Goal: Task Accomplishment & Management: Manage account settings

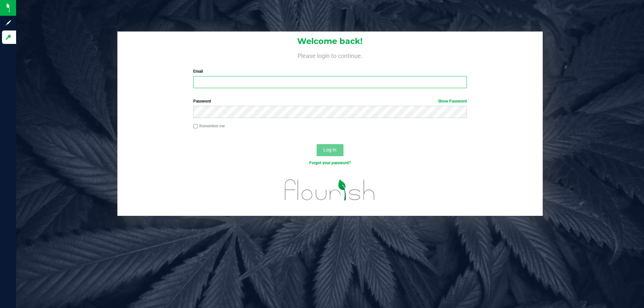
click at [239, 84] on input "Email" at bounding box center [329, 82] width 273 height 12
type input "[EMAIL_ADDRESS][DOMAIN_NAME]"
click at [316, 144] on button "Log In" at bounding box center [329, 150] width 27 height 12
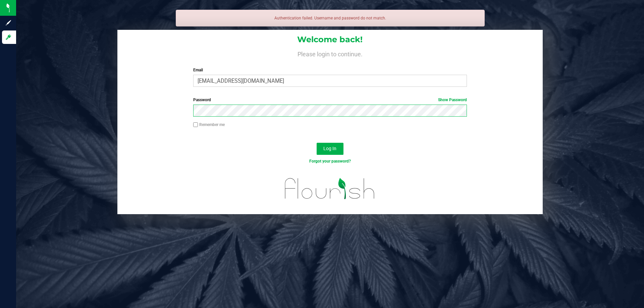
click at [316, 143] on button "Log In" at bounding box center [329, 149] width 27 height 12
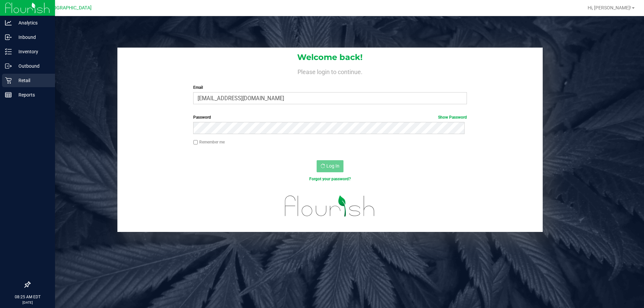
click at [23, 85] on div "Retail" at bounding box center [28, 80] width 53 height 13
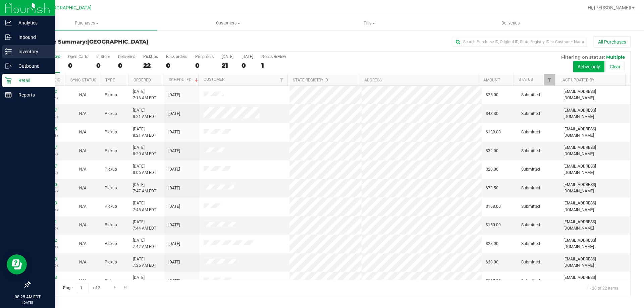
click at [26, 55] on p "Inventory" at bounding box center [32, 52] width 40 height 8
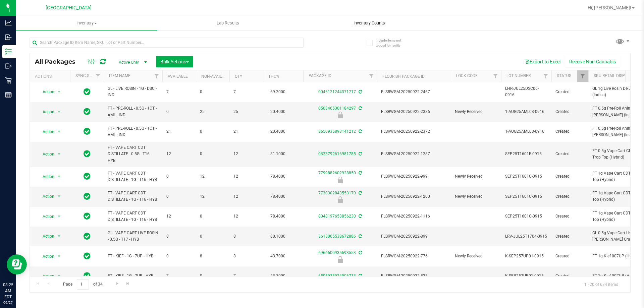
click at [357, 24] on span "Inventory Counts" at bounding box center [369, 23] width 50 height 6
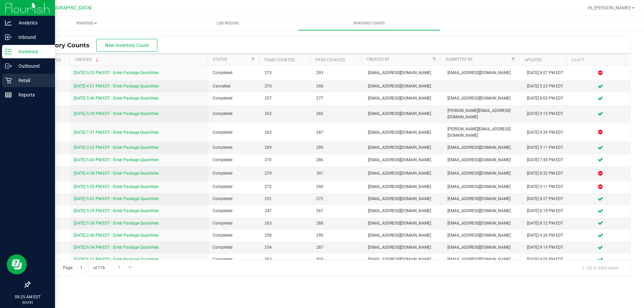
click at [22, 78] on p "Retail" at bounding box center [32, 80] width 40 height 8
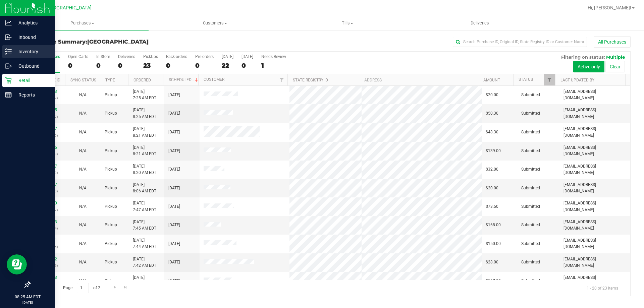
click at [22, 57] on div "Inventory" at bounding box center [28, 51] width 53 height 13
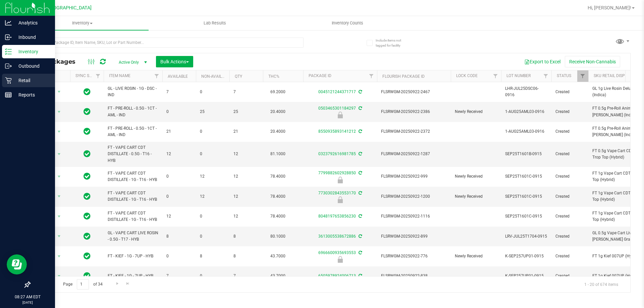
click at [16, 80] on p "Retail" at bounding box center [32, 80] width 40 height 8
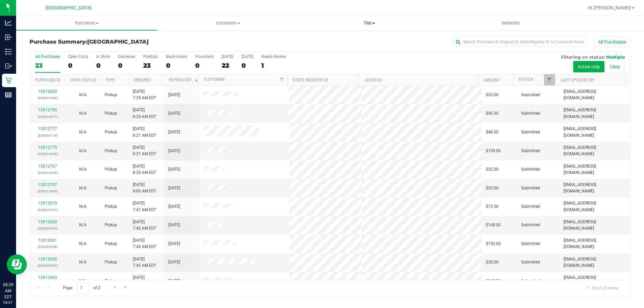
click at [390, 21] on span "Tills" at bounding box center [369, 23] width 140 height 6
click at [324, 42] on span "Manage tills" at bounding box center [320, 41] width 45 height 6
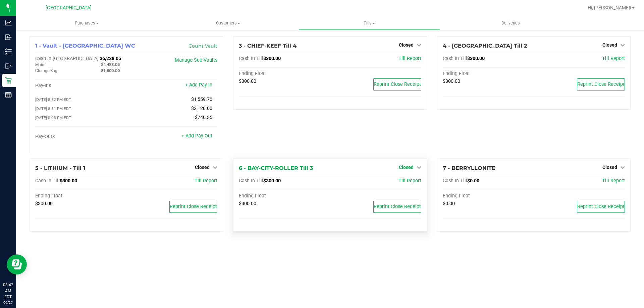
click at [415, 167] on link "Closed" at bounding box center [410, 167] width 22 height 5
click at [408, 184] on link "Open Till" at bounding box center [406, 180] width 18 height 5
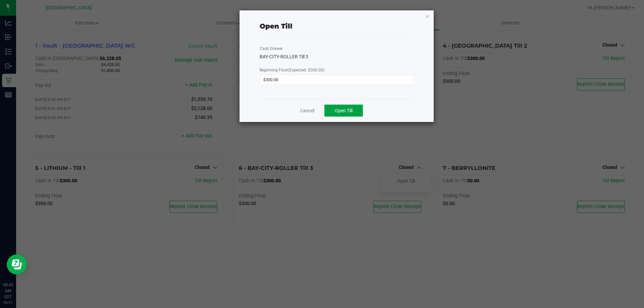
click at [357, 113] on button "Open Till" at bounding box center [343, 111] width 39 height 12
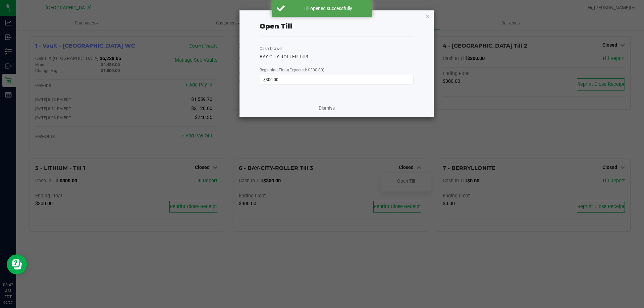
click at [329, 110] on link "Dismiss" at bounding box center [327, 108] width 16 height 7
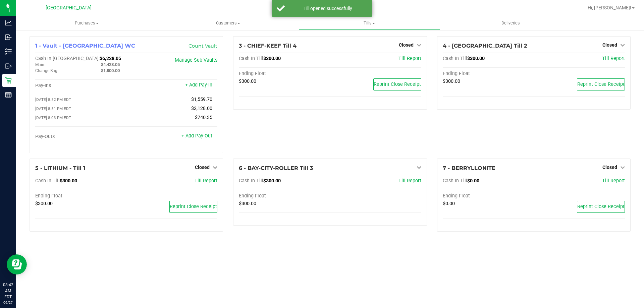
click at [208, 167] on span "Closed" at bounding box center [202, 167] width 15 height 5
click at [204, 184] on link "Open Till" at bounding box center [202, 180] width 18 height 5
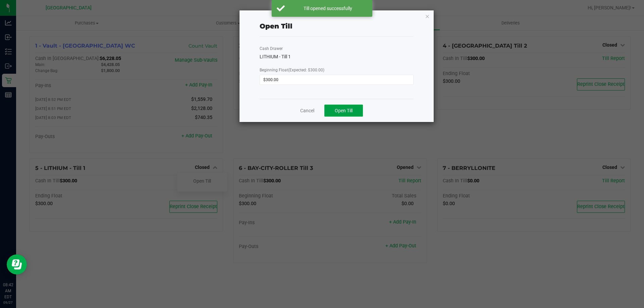
click at [354, 112] on button "Open Till" at bounding box center [343, 111] width 39 height 12
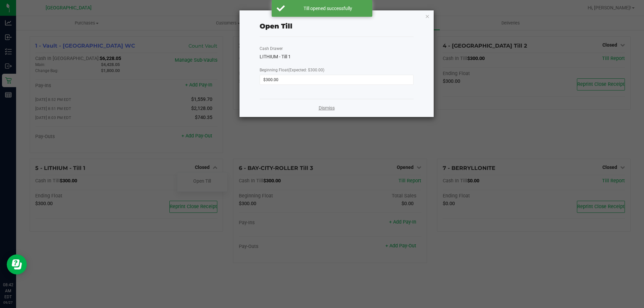
click at [326, 109] on link "Dismiss" at bounding box center [327, 108] width 16 height 7
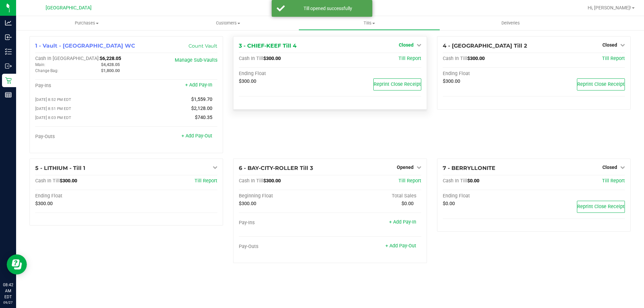
click at [418, 45] on icon at bounding box center [418, 45] width 5 height 5
click at [410, 60] on link "Open Till" at bounding box center [406, 58] width 18 height 5
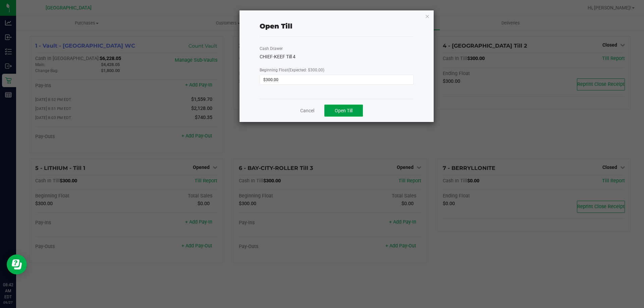
click at [348, 110] on span "Open Till" at bounding box center [344, 110] width 18 height 5
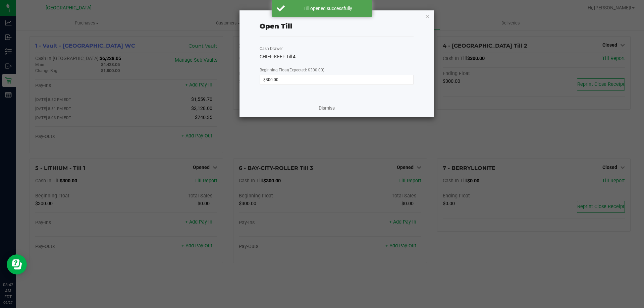
click at [331, 106] on link "Dismiss" at bounding box center [327, 108] width 16 height 7
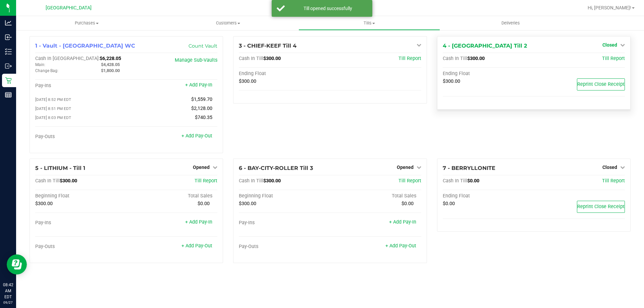
click at [622, 43] on icon at bounding box center [622, 45] width 5 height 5
click at [606, 60] on link "Open Till" at bounding box center [609, 58] width 18 height 5
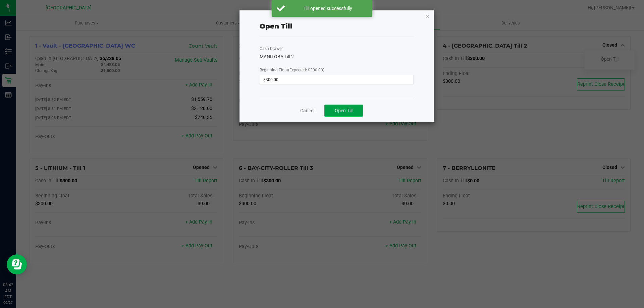
click at [350, 112] on span "Open Till" at bounding box center [344, 110] width 18 height 5
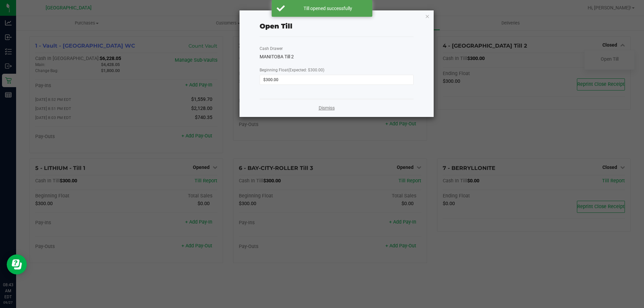
click at [330, 111] on link "Dismiss" at bounding box center [327, 108] width 16 height 7
